Goal: Information Seeking & Learning: Compare options

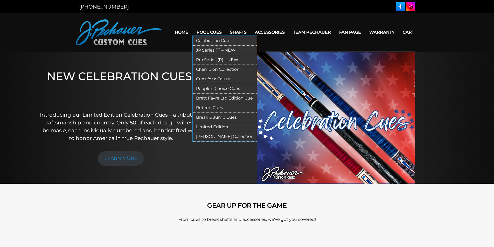
click at [203, 60] on link "Pro Series (R) – NEW" at bounding box center [225, 60] width 64 height 10
click at [211, 60] on link "Pro Series (R) – NEW" at bounding box center [225, 60] width 64 height 10
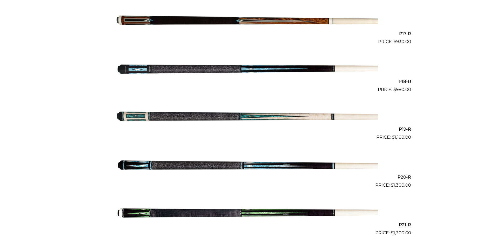
scroll to position [933, 0]
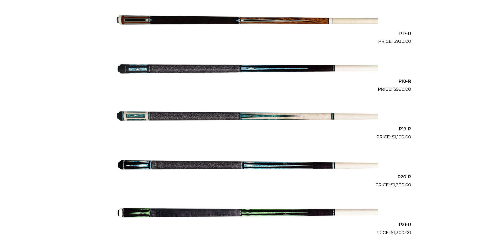
click at [252, 116] on img at bounding box center [247, 117] width 262 height 44
click at [148, 69] on img at bounding box center [247, 69] width 262 height 44
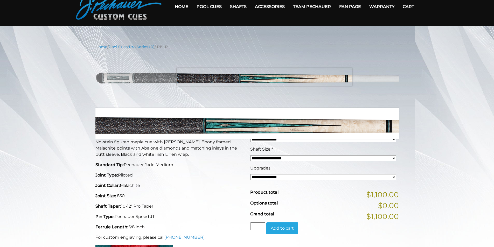
scroll to position [26, 0]
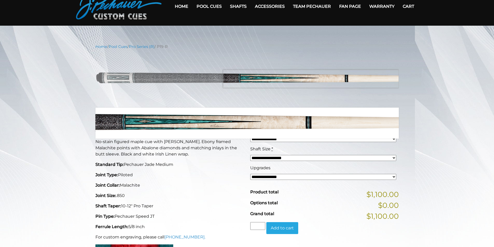
click at [345, 79] on img at bounding box center [246, 78] width 303 height 51
click at [346, 79] on img at bounding box center [246, 78] width 303 height 51
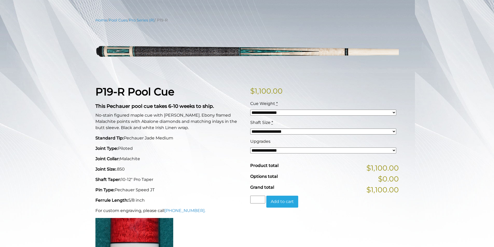
scroll to position [52, 0]
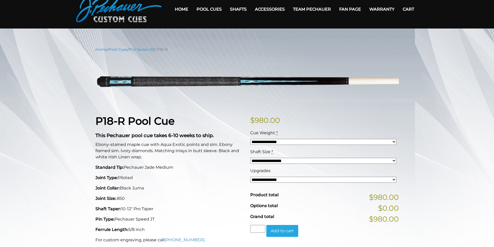
scroll to position [26, 0]
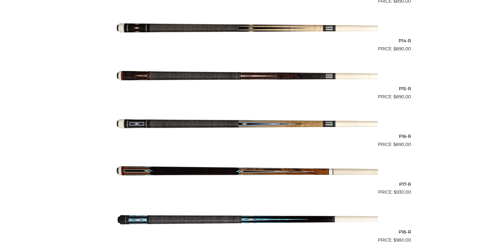
scroll to position [783, 0]
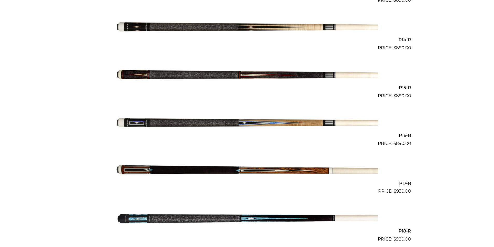
click at [259, 123] on img at bounding box center [247, 123] width 262 height 44
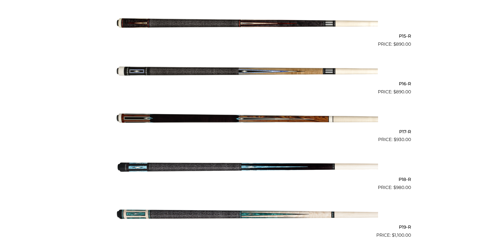
scroll to position [835, 0]
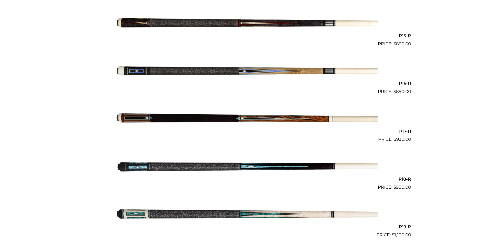
click at [404, 178] on h2 "P18-R" at bounding box center [247, 179] width 328 height 10
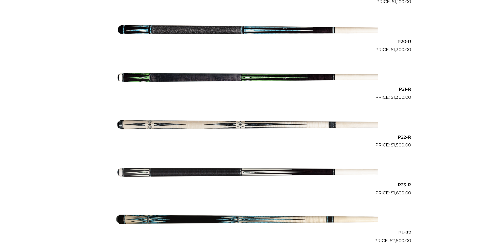
scroll to position [1069, 0]
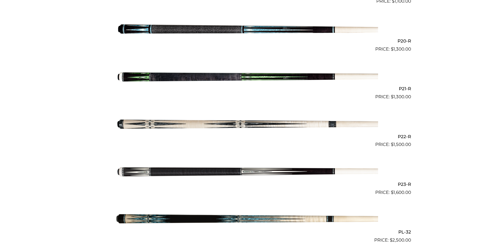
click at [260, 77] on img at bounding box center [247, 77] width 262 height 44
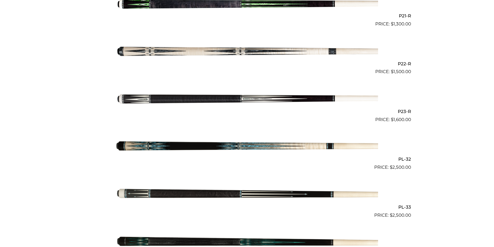
scroll to position [1147, 0]
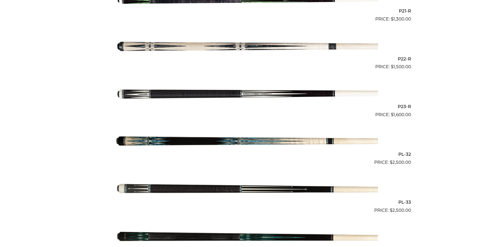
click at [250, 93] on img at bounding box center [247, 94] width 262 height 44
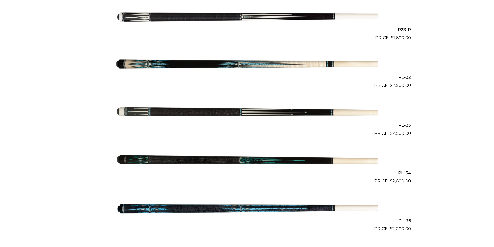
scroll to position [1225, 0]
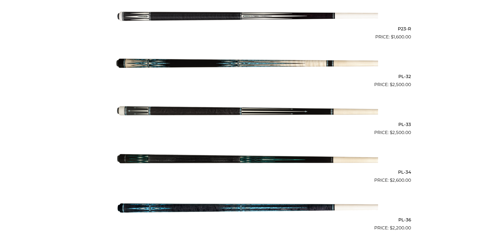
click at [261, 160] on img at bounding box center [247, 160] width 262 height 44
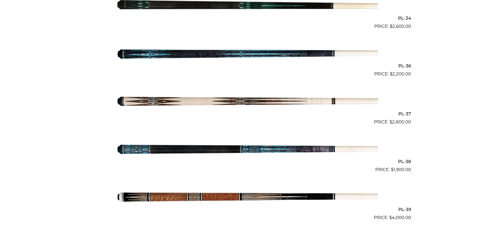
scroll to position [1380, 0]
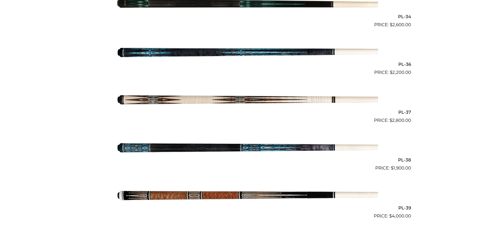
click at [260, 148] on img at bounding box center [247, 148] width 262 height 44
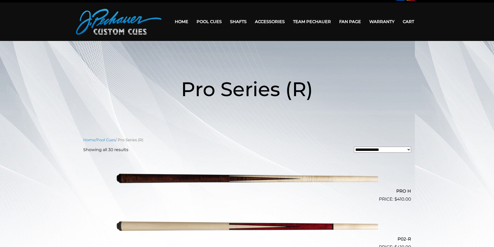
scroll to position [0, 0]
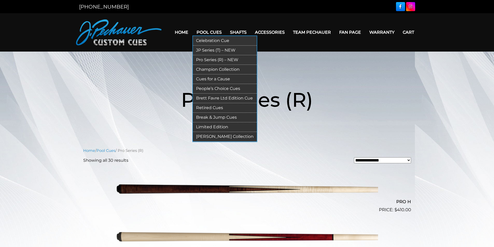
click at [214, 127] on link "Limited Edition" at bounding box center [225, 127] width 64 height 10
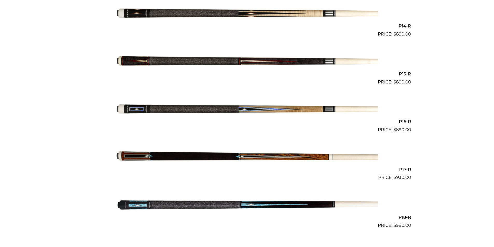
scroll to position [797, 0]
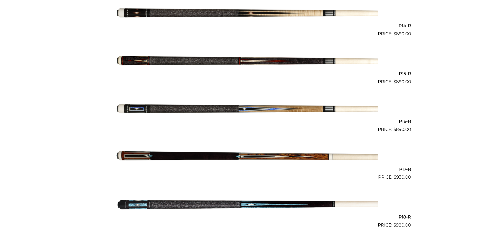
click at [249, 109] on img at bounding box center [247, 109] width 262 height 44
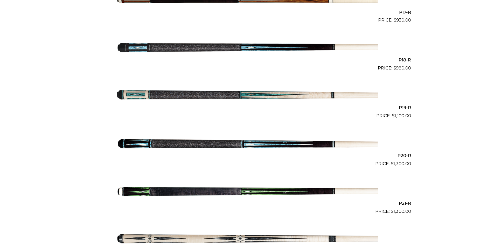
scroll to position [953, 0]
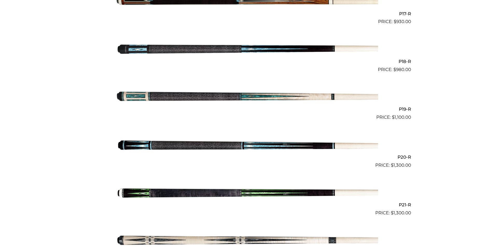
click at [134, 97] on img at bounding box center [247, 97] width 262 height 44
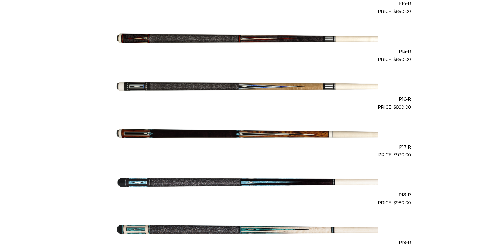
scroll to position [817, 0]
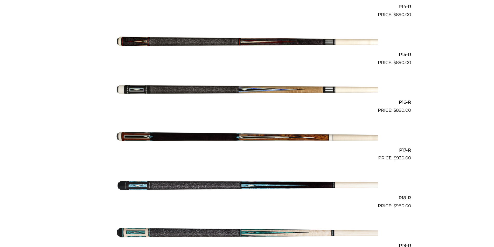
click at [150, 90] on img at bounding box center [247, 90] width 262 height 44
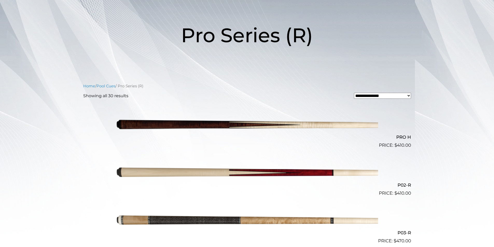
scroll to position [0, 0]
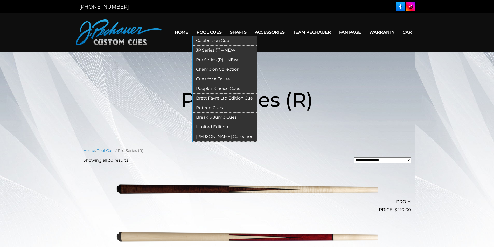
click at [207, 50] on link "JP Series (T) – NEW" at bounding box center [225, 51] width 64 height 10
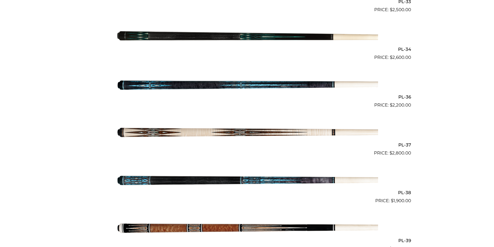
scroll to position [1348, 0]
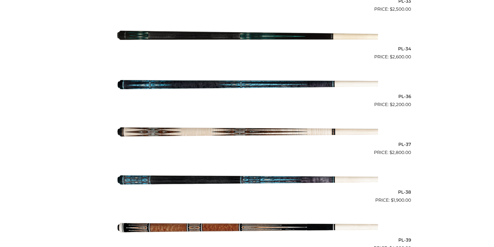
click at [161, 84] on img at bounding box center [247, 84] width 262 height 44
click at [196, 180] on img at bounding box center [247, 180] width 262 height 44
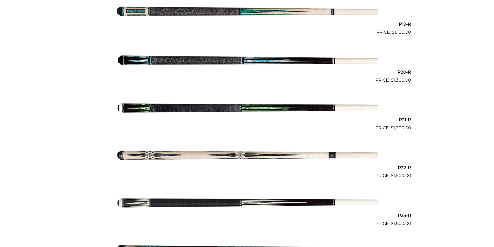
scroll to position [1037, 0]
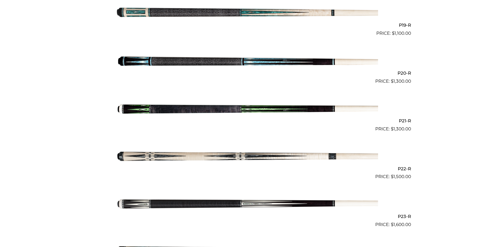
click at [253, 108] on img at bounding box center [247, 109] width 262 height 44
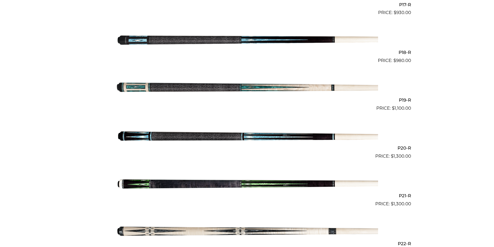
scroll to position [959, 0]
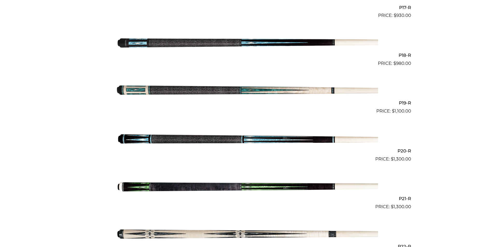
click at [138, 89] on img at bounding box center [247, 91] width 262 height 44
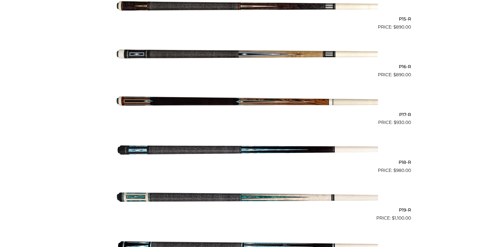
scroll to position [849, 0]
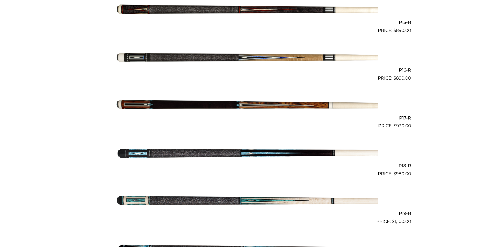
click at [251, 58] on img at bounding box center [247, 58] width 262 height 44
click at [248, 201] on img at bounding box center [247, 201] width 262 height 44
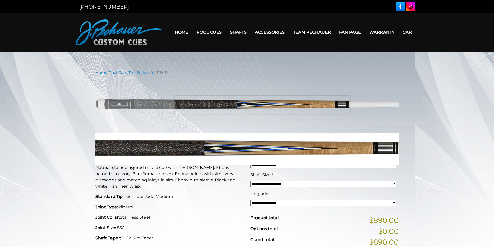
click at [262, 105] on img at bounding box center [246, 104] width 303 height 51
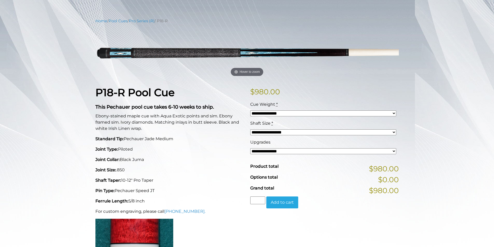
scroll to position [52, 0]
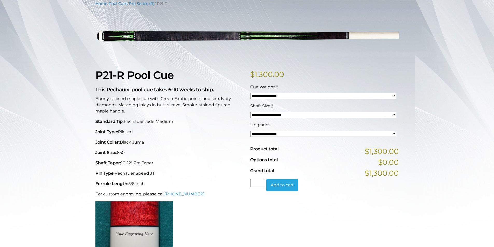
scroll to position [78, 0]
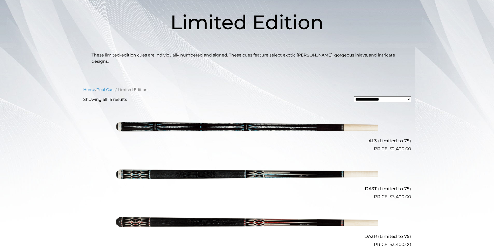
scroll to position [78, 0]
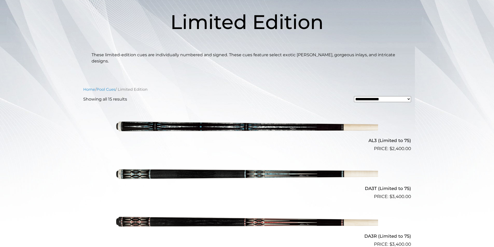
click at [251, 121] on img at bounding box center [247, 129] width 262 height 44
click at [265, 168] on img at bounding box center [247, 176] width 262 height 44
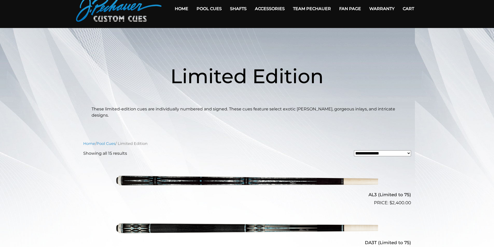
scroll to position [0, 0]
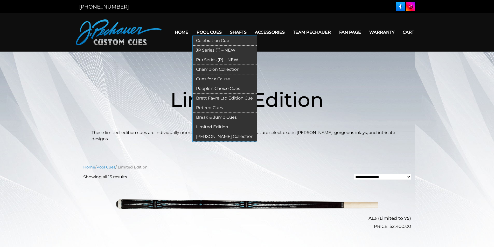
click at [204, 49] on link "JP Series (T) – NEW" at bounding box center [225, 51] width 64 height 10
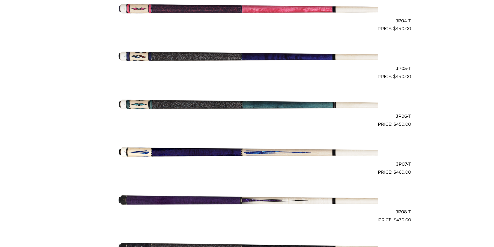
scroll to position [325, 0]
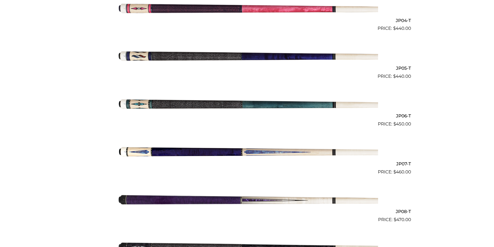
click at [136, 104] on img at bounding box center [247, 104] width 262 height 44
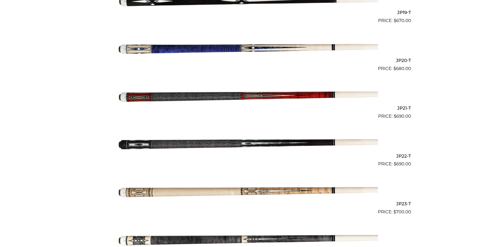
scroll to position [1051, 0]
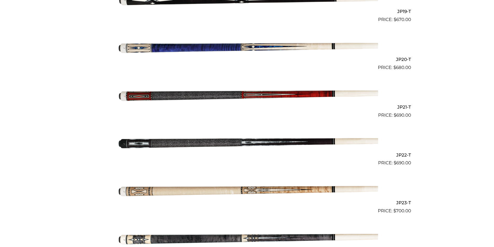
click at [157, 145] on img at bounding box center [247, 143] width 262 height 44
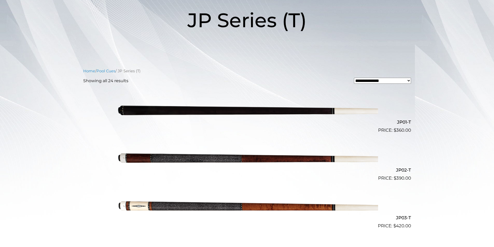
scroll to position [77, 0]
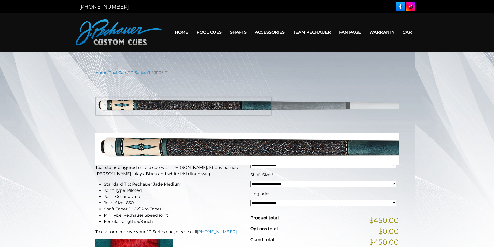
click at [124, 106] on img at bounding box center [246, 104] width 303 height 51
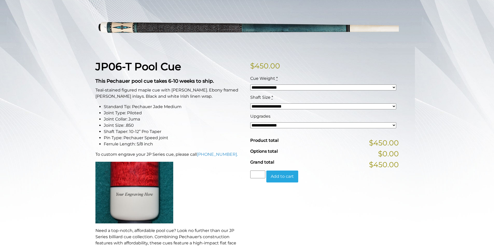
scroll to position [78, 0]
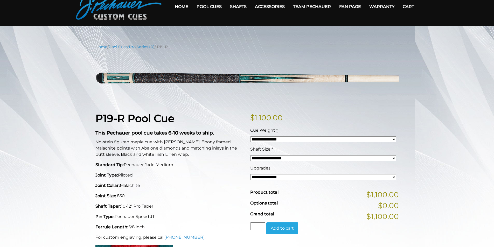
scroll to position [26, 0]
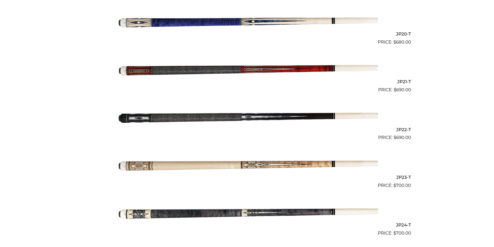
scroll to position [1076, 0]
click at [183, 118] on img at bounding box center [247, 117] width 262 height 44
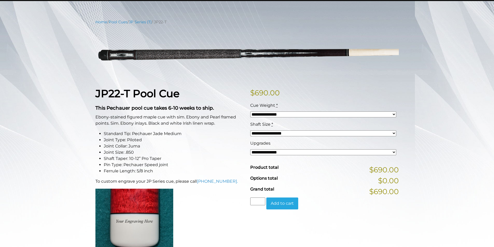
scroll to position [52, 0]
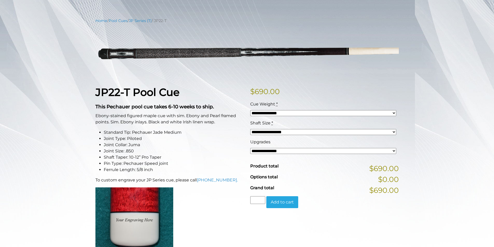
click at [394, 112] on select "**********" at bounding box center [323, 113] width 146 height 6
click at [392, 112] on select "**********" at bounding box center [323, 113] width 146 height 6
click at [393, 132] on select "**********" at bounding box center [323, 132] width 146 height 6
click at [409, 128] on div "**********" at bounding box center [247, 235] width 494 height 434
click at [393, 149] on select "**********" at bounding box center [323, 151] width 146 height 6
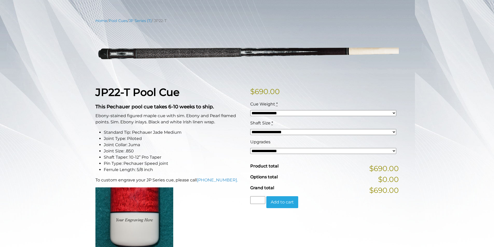
click at [414, 147] on div "**********" at bounding box center [247, 235] width 494 height 434
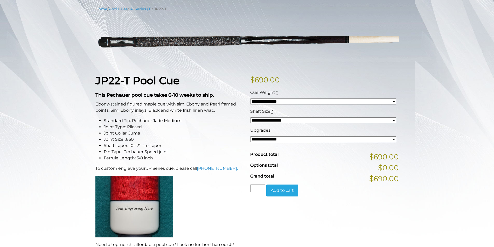
scroll to position [0, 0]
